Goal: Information Seeking & Learning: Learn about a topic

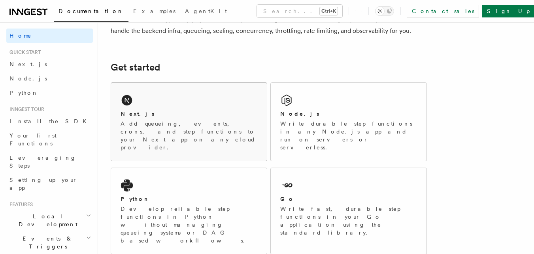
scroll to position [106, 0]
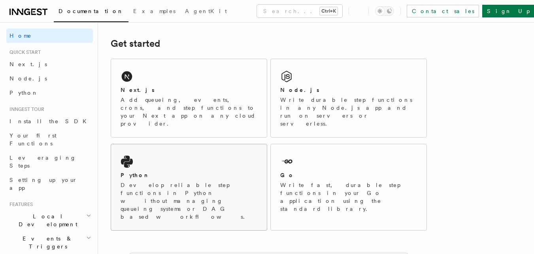
click at [161, 171] on div "Python" at bounding box center [189, 175] width 137 height 8
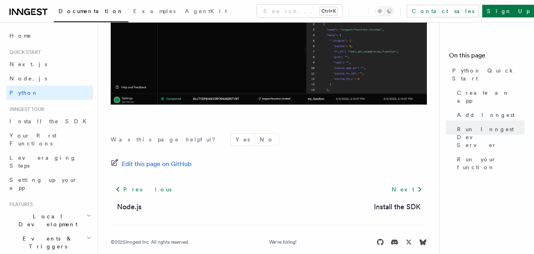
scroll to position [1747, 0]
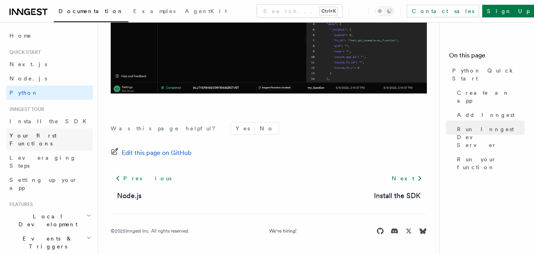
click at [53, 133] on span "Your first Functions" at bounding box center [32, 139] width 47 height 14
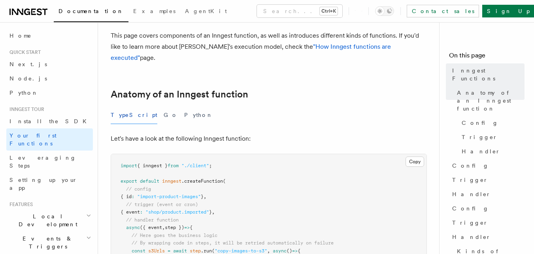
scroll to position [86, 0]
click at [184, 106] on button "Python" at bounding box center [198, 115] width 29 height 18
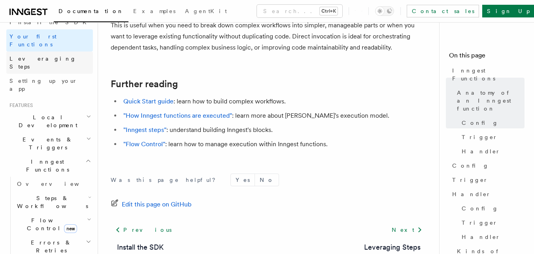
scroll to position [103, 0]
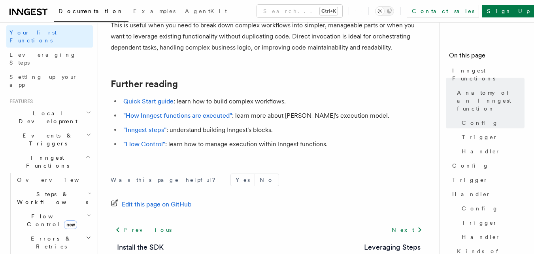
click at [53, 190] on span "Steps & Workflows" at bounding box center [51, 198] width 74 height 16
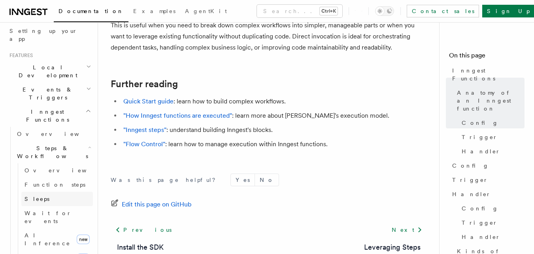
scroll to position [153, 0]
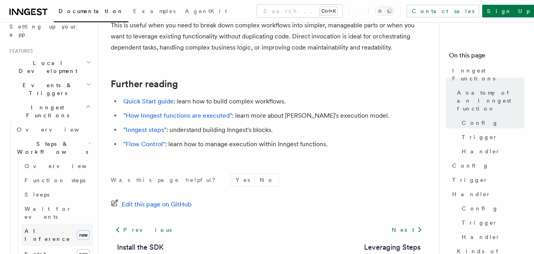
click at [55, 227] on span "AI Inference" at bounding box center [48, 234] width 46 height 14
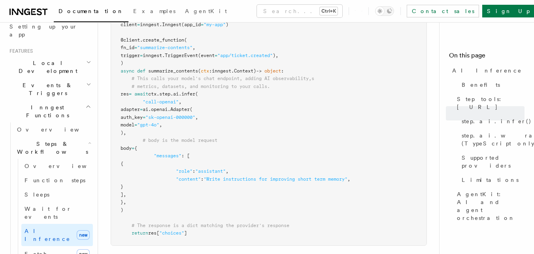
scroll to position [561, 0]
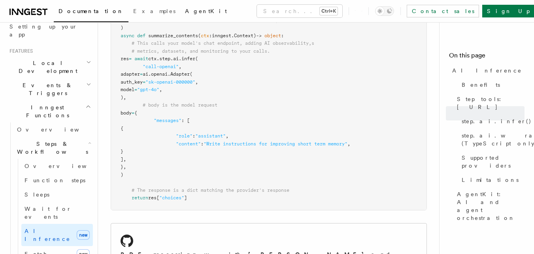
click at [185, 9] on span "AgentKit" at bounding box center [206, 11] width 42 height 6
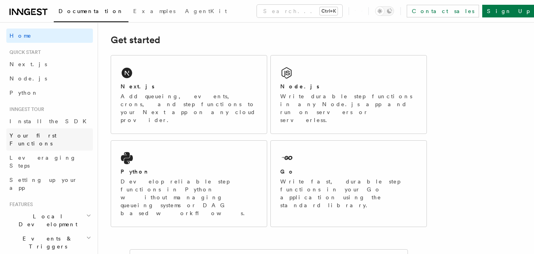
scroll to position [117, 0]
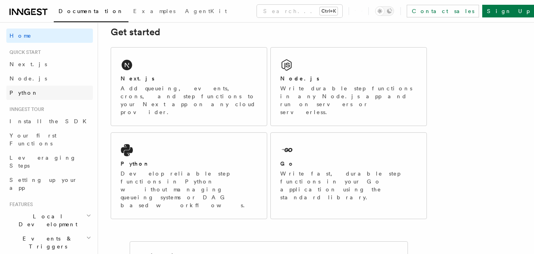
click at [21, 97] on link "Python" at bounding box center [49, 92] width 87 height 14
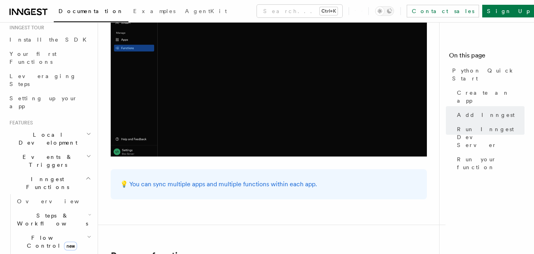
scroll to position [88, 0]
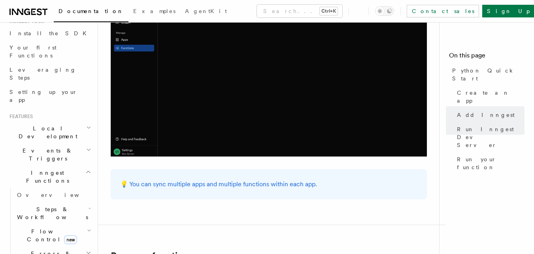
click at [85, 169] on icon "button" at bounding box center [88, 172] width 6 height 6
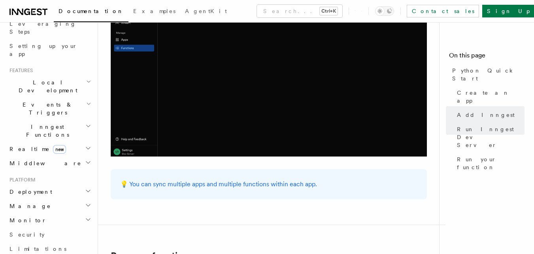
scroll to position [135, 0]
click at [85, 144] on icon "button" at bounding box center [88, 147] width 6 height 6
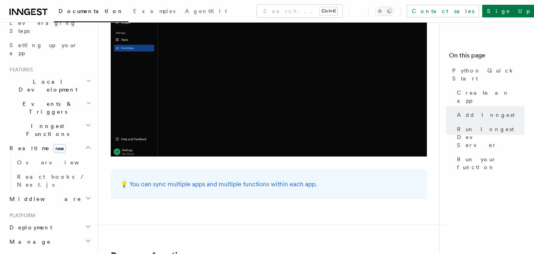
click at [85, 144] on icon "button" at bounding box center [88, 147] width 6 height 6
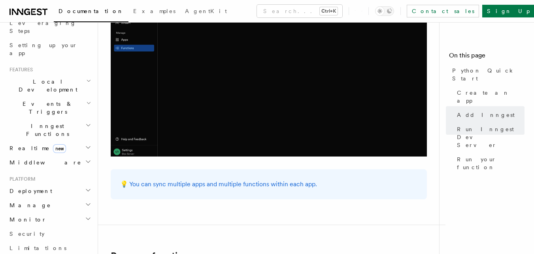
click at [85, 158] on icon "button" at bounding box center [88, 161] width 6 height 6
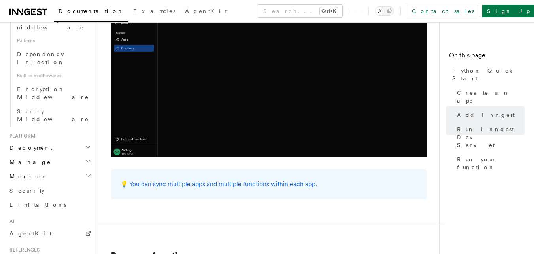
scroll to position [307, 0]
click at [85, 143] on icon "button" at bounding box center [88, 146] width 6 height 6
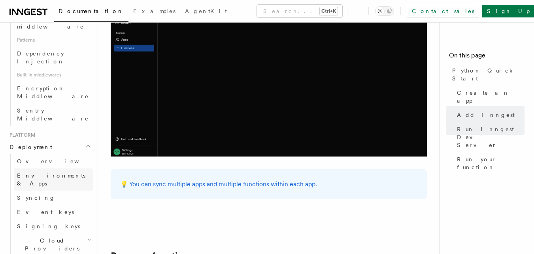
click at [57, 172] on span "Environments & Apps" at bounding box center [51, 179] width 68 height 14
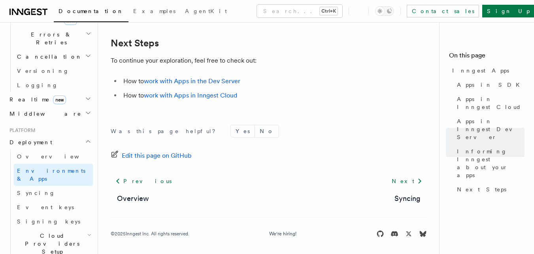
scroll to position [1381, 0]
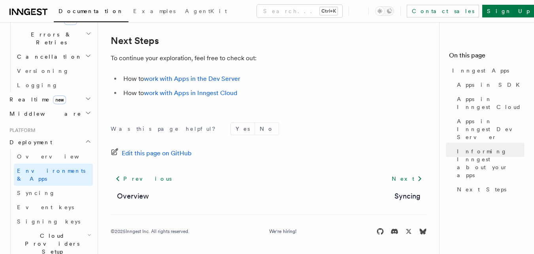
click at [87, 231] on icon "button" at bounding box center [89, 234] width 4 height 6
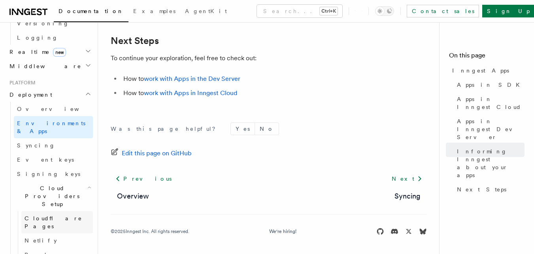
scroll to position [381, 0]
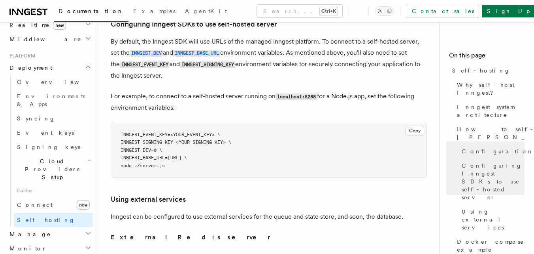
scroll to position [1736, 0]
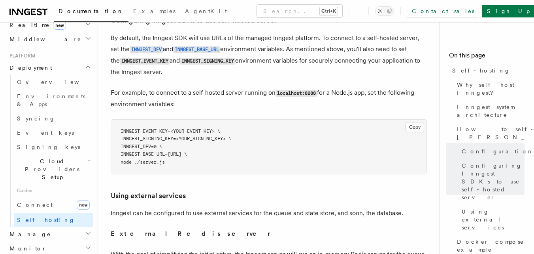
click at [86, 232] on icon "button" at bounding box center [88, 233] width 4 height 2
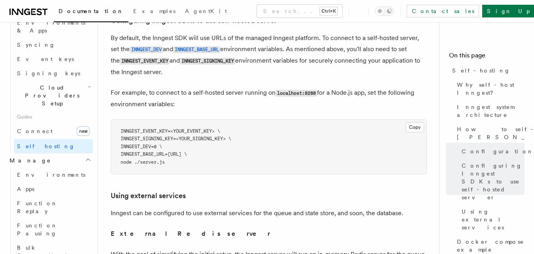
scroll to position [462, 0]
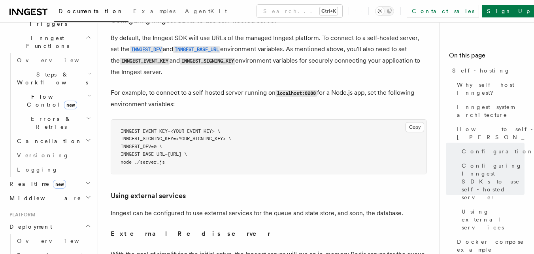
scroll to position [218, 0]
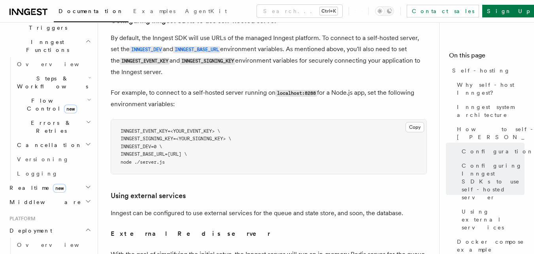
click at [86, 186] on icon "button" at bounding box center [88, 187] width 4 height 2
click at [85, 184] on icon "button" at bounding box center [88, 187] width 6 height 6
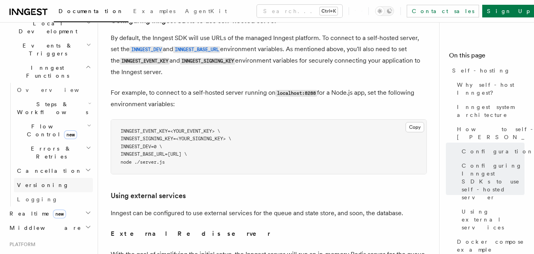
scroll to position [189, 0]
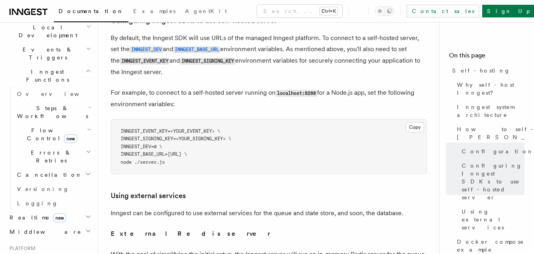
click at [85, 171] on icon "button" at bounding box center [88, 174] width 6 height 6
click at [86, 173] on icon "button" at bounding box center [88, 174] width 4 height 2
click at [88, 129] on icon "button" at bounding box center [89, 130] width 3 height 2
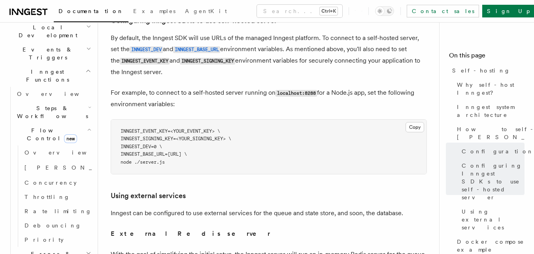
click at [87, 126] on icon "button" at bounding box center [89, 129] width 4 height 6
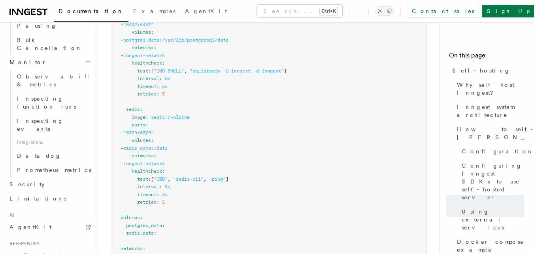
scroll to position [663, 0]
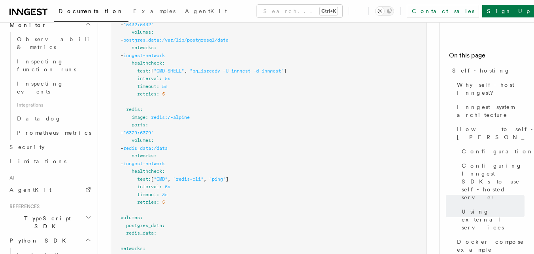
scroll to position [705, 0]
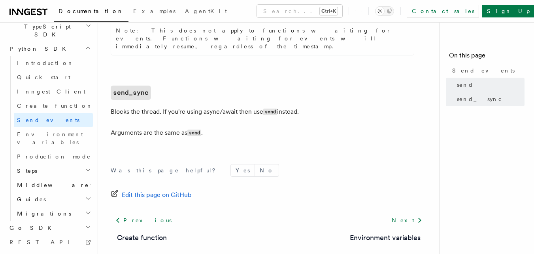
scroll to position [614, 0]
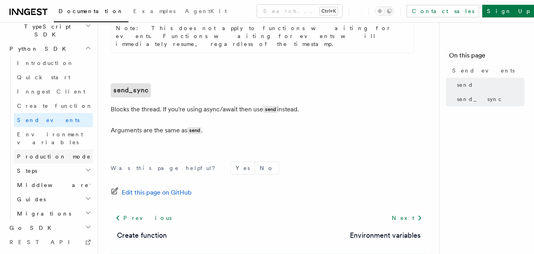
click at [73, 149] on link "Production mode" at bounding box center [53, 156] width 79 height 14
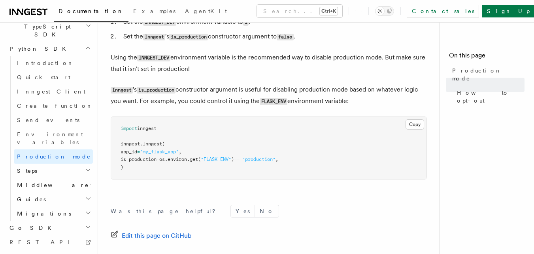
scroll to position [150, 0]
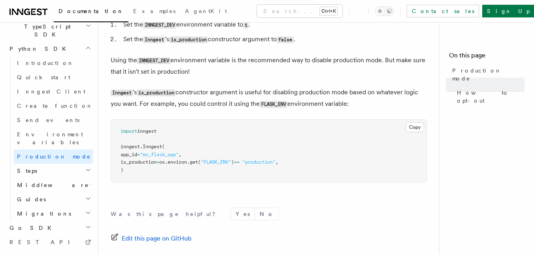
click at [86, 169] on icon "button" at bounding box center [88, 170] width 4 height 2
click at [52, 178] on link "invoke" at bounding box center [57, 185] width 72 height 14
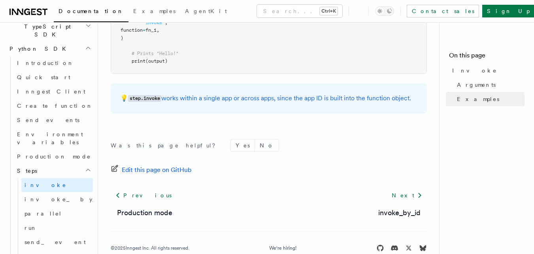
scroll to position [417, 0]
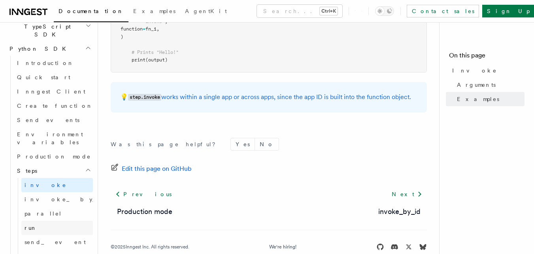
click at [57, 220] on link "run" at bounding box center [57, 227] width 72 height 14
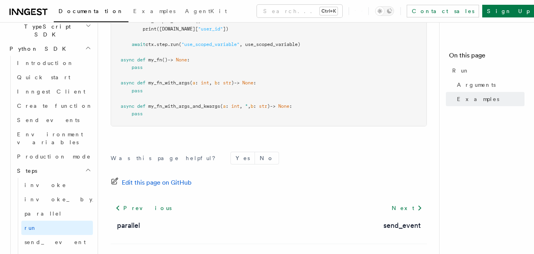
scroll to position [445, 0]
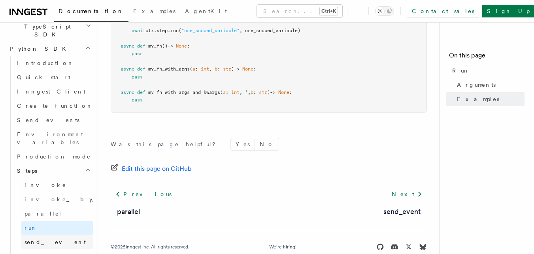
click at [65, 235] on link "send_event" at bounding box center [57, 242] width 72 height 14
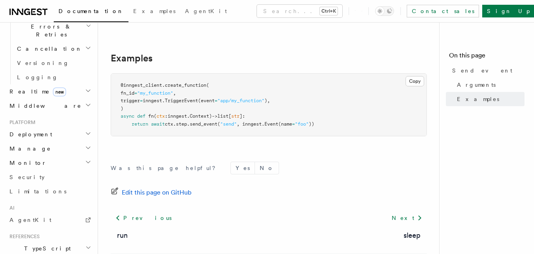
scroll to position [218, 0]
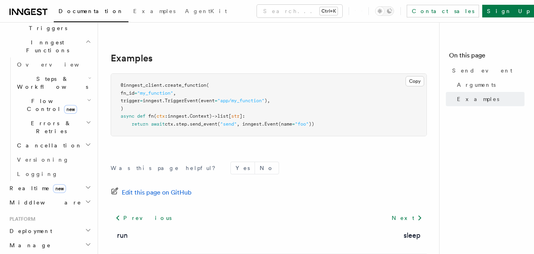
click at [85, 141] on icon "button" at bounding box center [88, 144] width 6 height 6
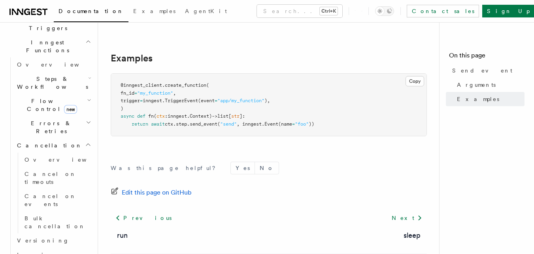
click at [85, 141] on icon "button" at bounding box center [88, 144] width 6 height 6
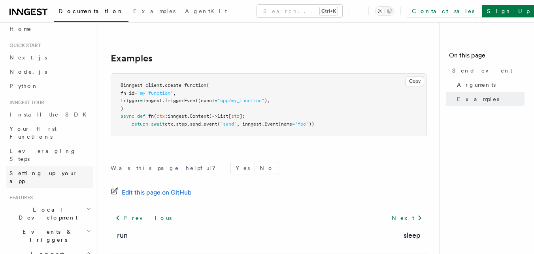
scroll to position [0, 0]
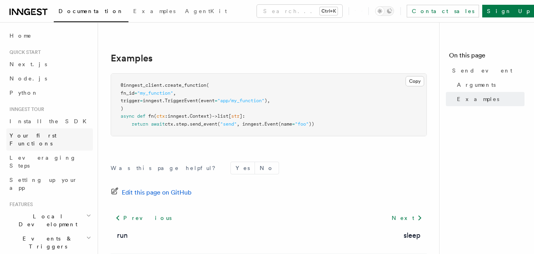
click at [44, 137] on span "Your first Functions" at bounding box center [32, 139] width 47 height 14
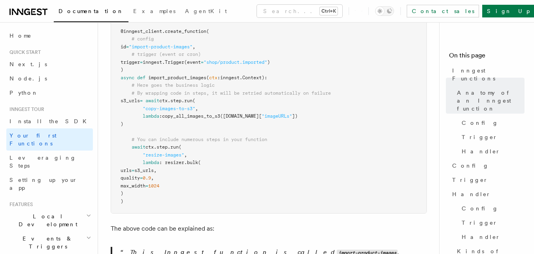
scroll to position [243, 0]
click at [49, 154] on span "Leveraging Steps" at bounding box center [42, 161] width 67 height 14
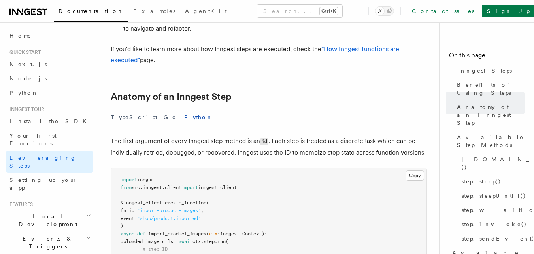
scroll to position [279, 0]
